Goal: Browse casually: Explore the website without a specific task or goal

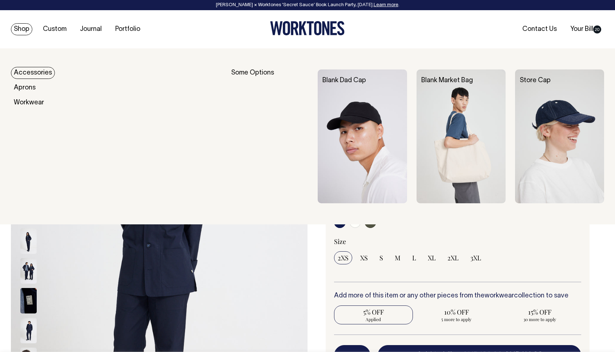
click at [29, 29] on link "Shop" at bounding box center [21, 29] width 21 height 12
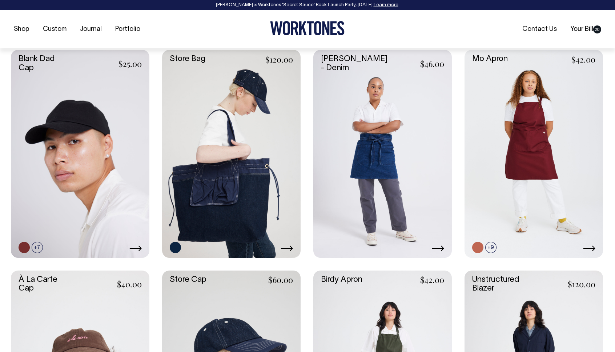
scroll to position [312, 0]
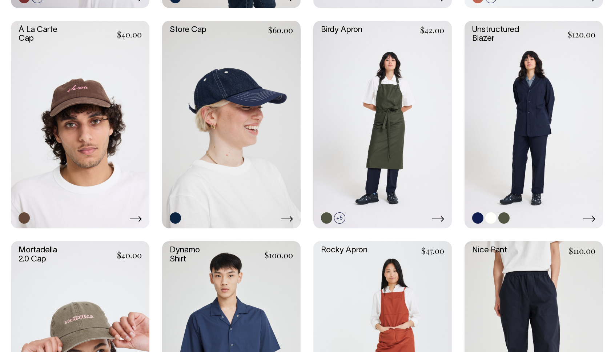
click at [540, 85] on link at bounding box center [534, 125] width 139 height 208
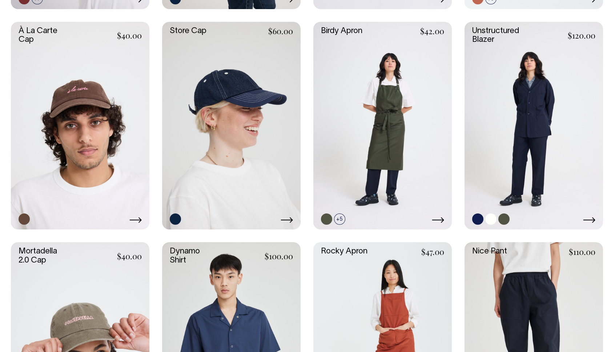
scroll to position [560, 0]
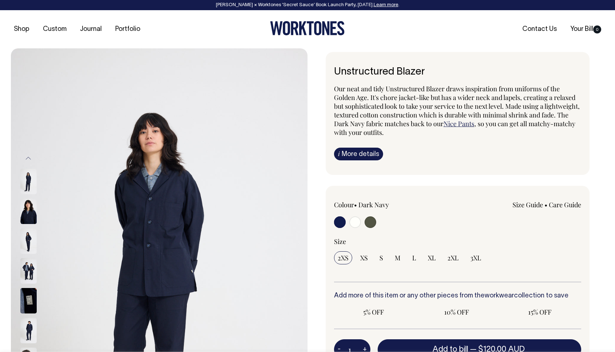
radio input "true"
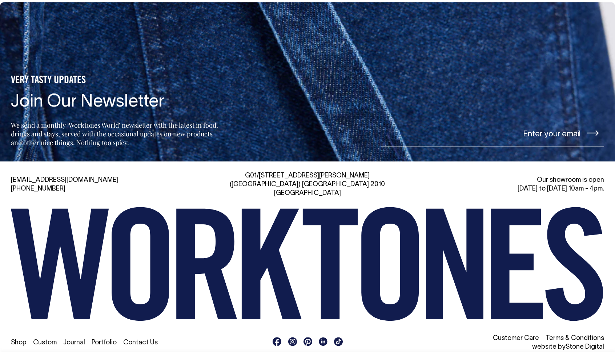
scroll to position [1125, 0]
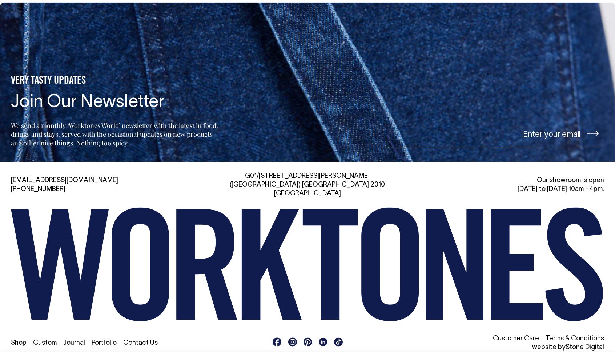
click at [109, 340] on link "Portfolio" at bounding box center [104, 343] width 25 height 6
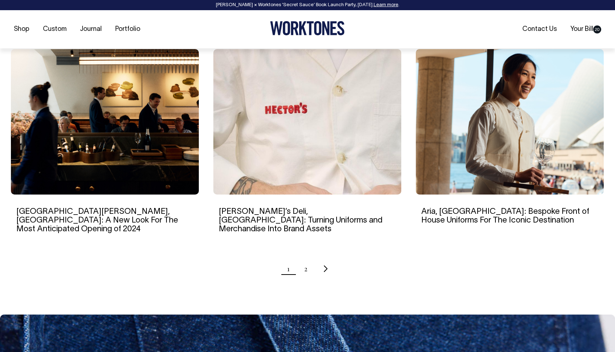
scroll to position [691, 0]
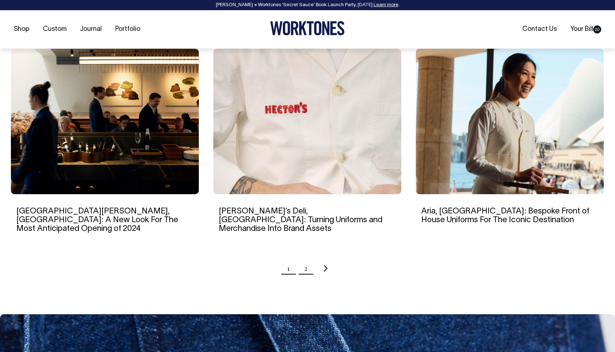
click at [304, 259] on link "2" at bounding box center [305, 268] width 3 height 18
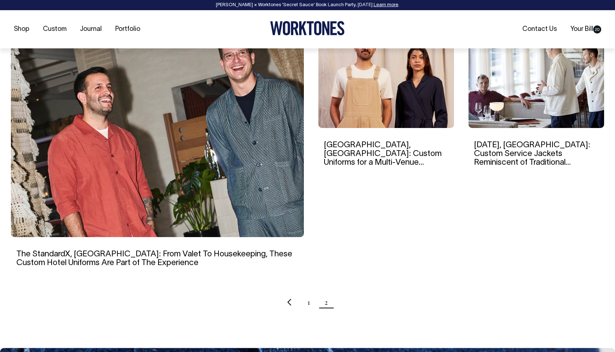
scroll to position [236, 0]
